Goal: Information Seeking & Learning: Learn about a topic

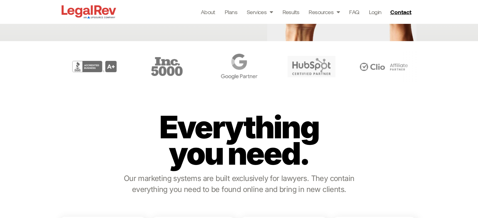
scroll to position [173, 0]
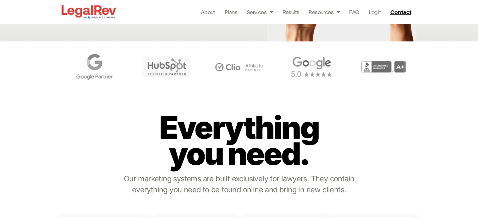
click at [291, 122] on p "Everything you need." at bounding box center [238, 140] width 183 height 53
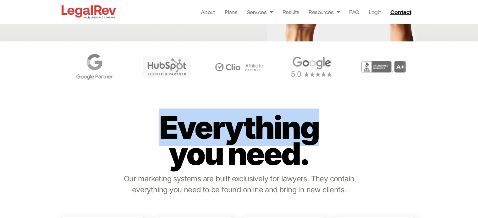
click at [291, 122] on p "Everything you need." at bounding box center [238, 140] width 183 height 53
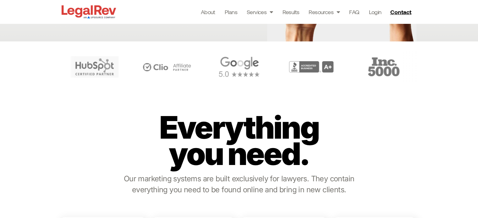
click at [378, 134] on div "Everything you need. Our marketing systems are built exclusively for lawyers. T…" at bounding box center [239, 153] width 358 height 116
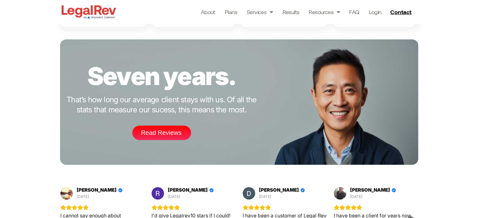
scroll to position [952, 0]
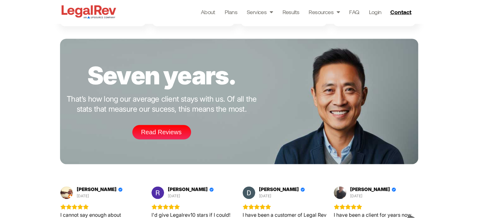
drag, startPoint x: 403, startPoint y: 123, endPoint x: 435, endPoint y: 109, distance: 34.3
click at [435, 109] on div "Seven years. That’s how long our average client stays with us. Of all the stats…" at bounding box center [239, 101] width 478 height 132
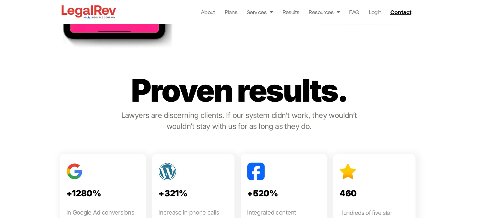
scroll to position [712, 0]
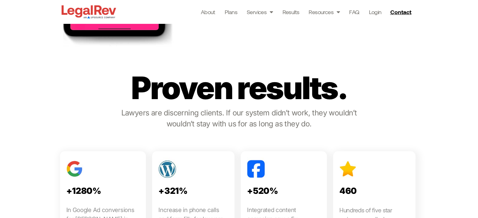
click at [262, 92] on p "Proven results." at bounding box center [239, 88] width 232 height 26
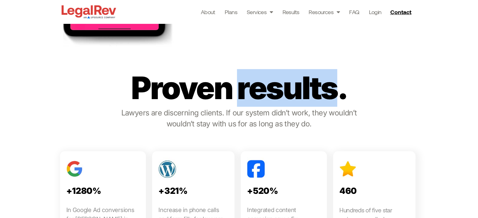
click at [262, 92] on p "Proven results." at bounding box center [239, 88] width 232 height 26
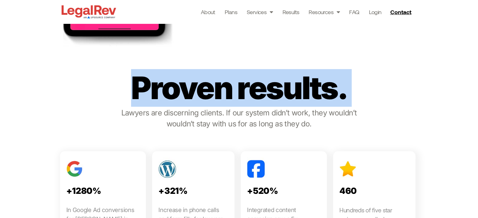
click at [262, 92] on p "Proven results." at bounding box center [239, 88] width 232 height 26
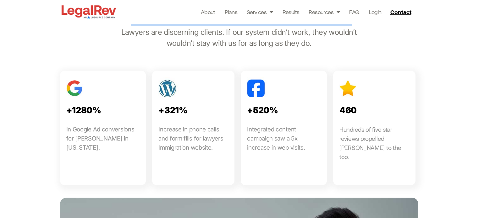
scroll to position [792, 0]
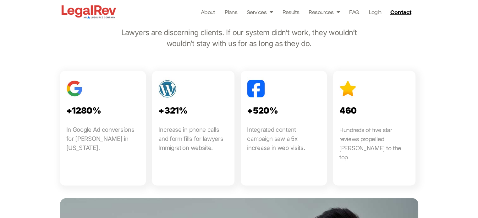
click at [232, 33] on p "Lawyers are discerning clients. If our system didn’t work, they wouldn’t wouldn…" at bounding box center [238, 38] width 237 height 22
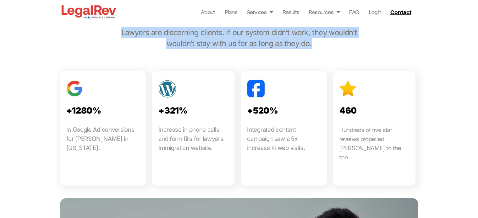
click at [232, 33] on p "Lawyers are discerning clients. If our system didn’t work, they wouldn’t wouldn…" at bounding box center [238, 38] width 237 height 22
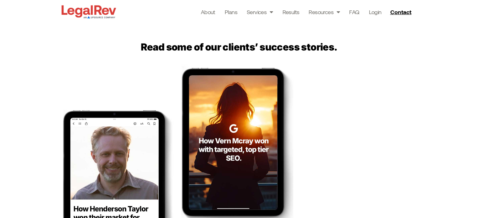
scroll to position [1201, 0]
